Goal: Communication & Community: Answer question/provide support

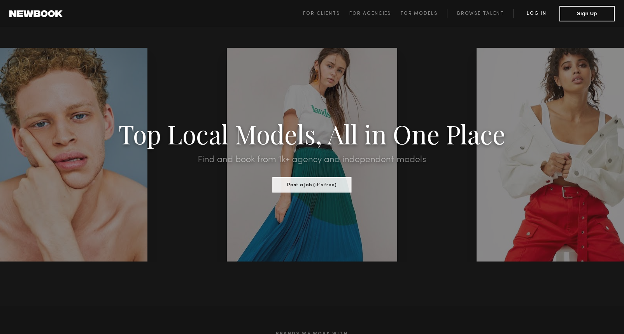
click at [541, 16] on link "Log in" at bounding box center [537, 13] width 46 height 9
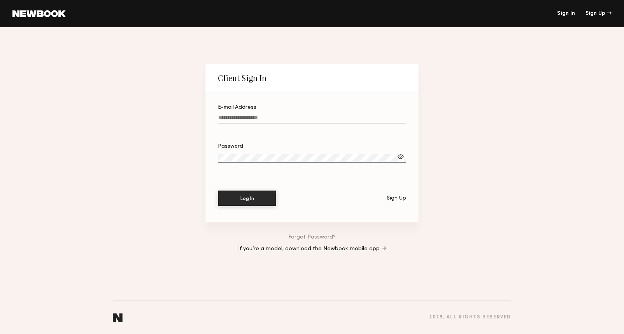
click at [292, 115] on input "E-mail Address" at bounding box center [312, 118] width 188 height 9
type input "**********"
click at [266, 196] on button "Log In" at bounding box center [247, 198] width 58 height 16
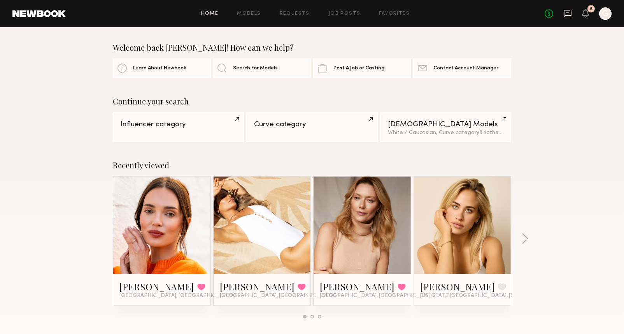
click at [564, 16] on icon at bounding box center [568, 13] width 8 height 7
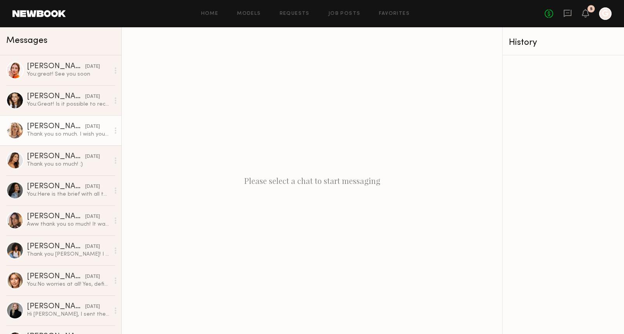
click at [73, 135] on div "Thank you so much. I wish you a beautiful week as well 🙏" at bounding box center [68, 133] width 83 height 7
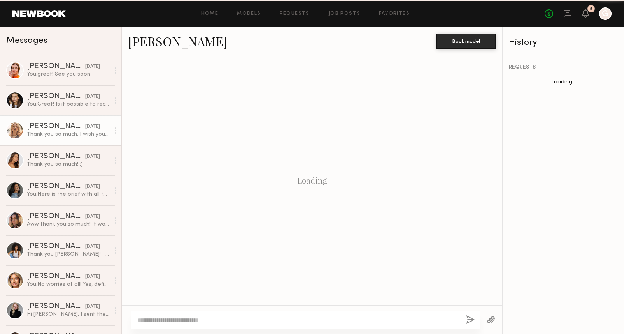
scroll to position [537, 0]
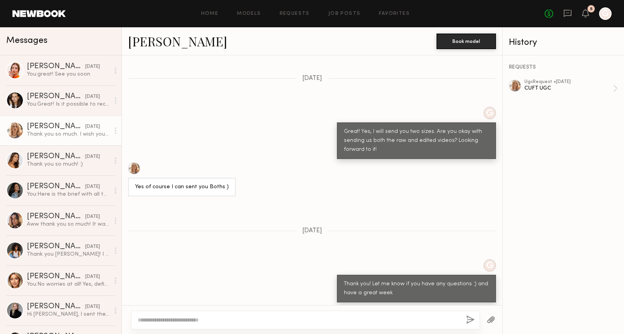
click at [244, 317] on textarea at bounding box center [299, 320] width 322 height 8
type textarea "*"
type textarea "**********"
click at [473, 321] on button "button" at bounding box center [470, 320] width 9 height 10
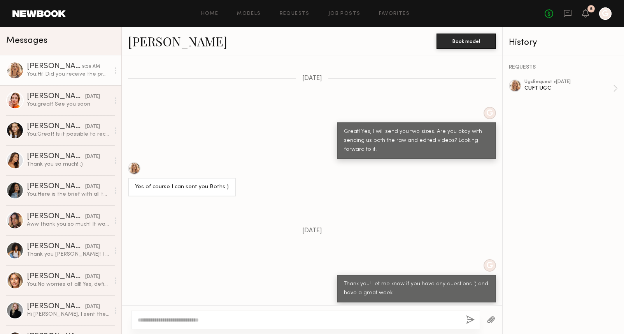
scroll to position [694, 0]
